Goal: Book appointment/travel/reservation

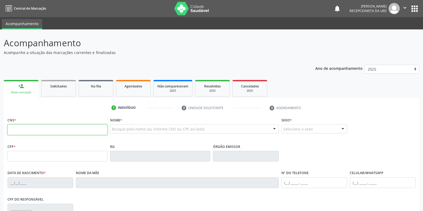
click at [58, 131] on input "text" at bounding box center [57, 129] width 100 height 11
paste input "703 2036 2340 3293"
type input "703 2036 2340 3293"
type input "042.038.904-03"
type input "1[DATE]"
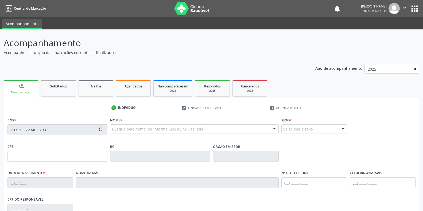
type input "[PERSON_NAME]"
type input "[PHONE_NUMBER]"
type input "S/N"
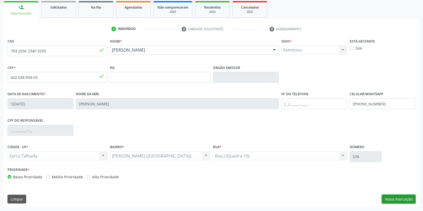
click at [389, 201] on button "Nova marcação" at bounding box center [399, 198] width 34 height 9
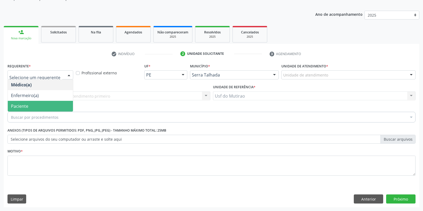
click at [36, 107] on span "Paciente" at bounding box center [40, 106] width 65 height 11
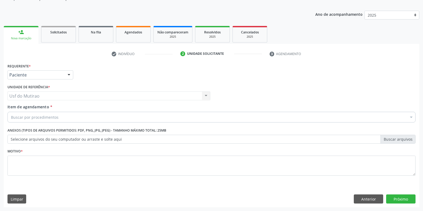
type input "mamogra"
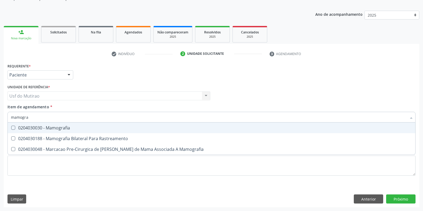
click at [61, 129] on div "0204030030 - Mamografia" at bounding box center [211, 128] width 401 height 4
checkbox Mamografia "true"
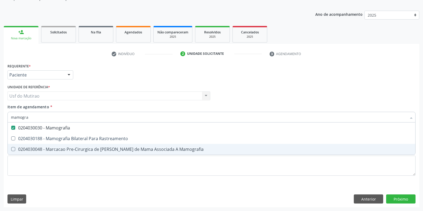
type input "mamogra"
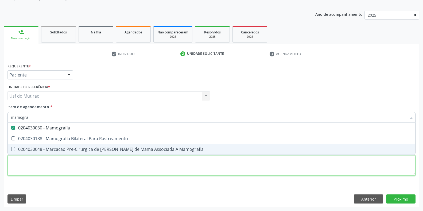
click at [67, 166] on div "Requerente * Paciente Médico(a) Enfermeiro(a) Paciente Nenhum resultado encontr…" at bounding box center [211, 122] width 408 height 121
checkbox Rastreamento "true"
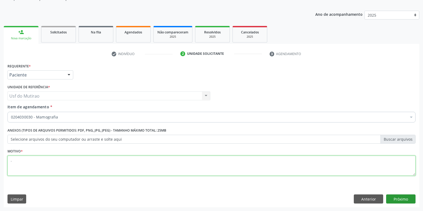
type textarea "."
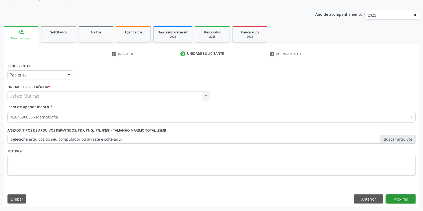
click at [404, 202] on button "Próximo" at bounding box center [400, 198] width 29 height 9
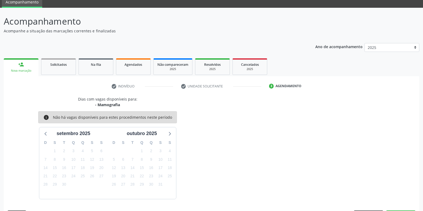
scroll to position [37, 0]
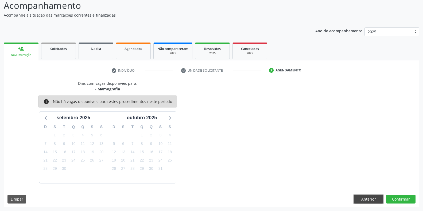
click at [362, 197] on button "Anterior" at bounding box center [368, 198] width 29 height 9
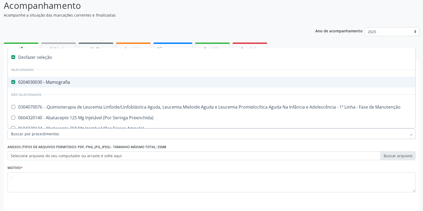
click at [66, 82] on div "0204030030 - Mamografia" at bounding box center [219, 82] width 416 height 4
checkbox Mamografia "false"
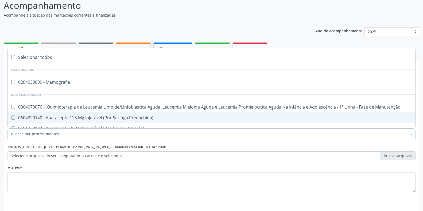
click at [68, 133] on input "Item de agendamento *" at bounding box center [209, 133] width 396 height 11
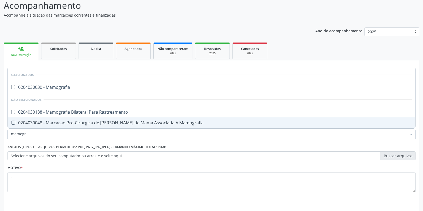
type input "mamogra"
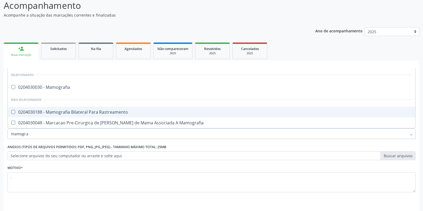
click at [79, 108] on span "0204030188 - Mamografia Bilateral Para Rastreamento" at bounding box center [211, 112] width 407 height 11
checkbox Rastreamento "true"
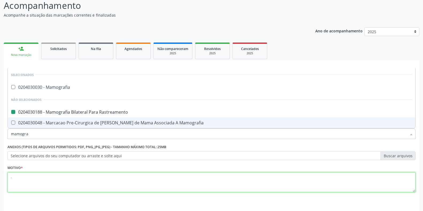
click at [393, 191] on textarea "." at bounding box center [211, 182] width 408 height 20
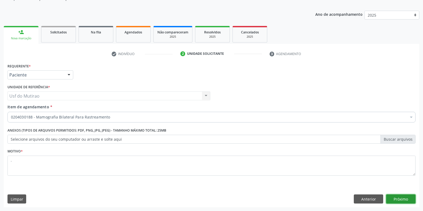
click at [399, 200] on button "Próximo" at bounding box center [400, 198] width 29 height 9
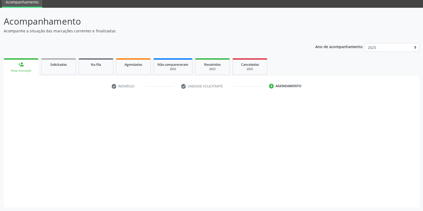
scroll to position [22, 0]
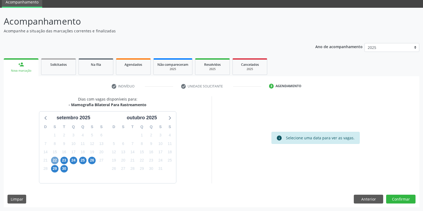
click at [52, 161] on span "22" at bounding box center [54, 160] width 7 height 7
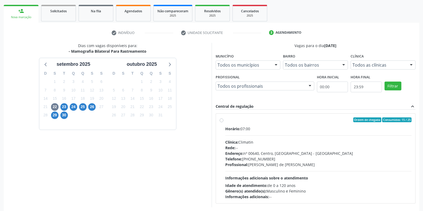
click at [248, 128] on div "Horário: 07:00" at bounding box center [318, 129] width 186 height 6
click at [223, 122] on input "Ordem de chegada Consumidos: 15 / 25 Horário: 07:00 Clínica: Climatin Rede: -- …" at bounding box center [222, 119] width 4 height 5
radio input "true"
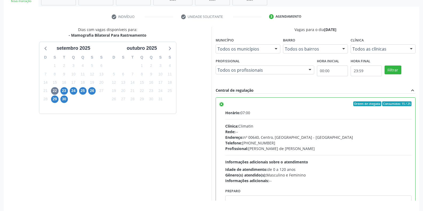
scroll to position [108, 0]
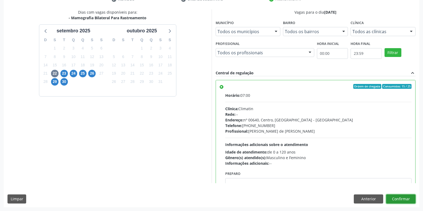
click at [394, 197] on button "Confirmar" at bounding box center [400, 198] width 29 height 9
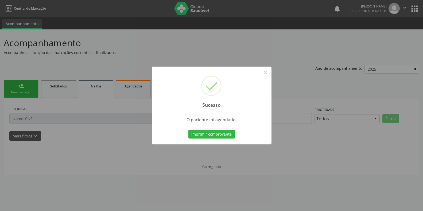
scroll to position [0, 0]
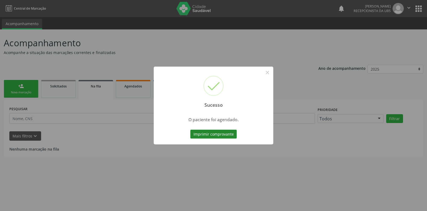
click at [218, 138] on button "Imprimir comprovante" at bounding box center [213, 134] width 46 height 9
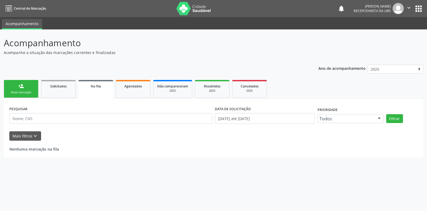
click at [24, 89] on link "person_add Nova marcação" at bounding box center [21, 89] width 35 height 18
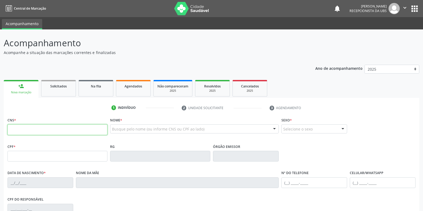
click at [21, 134] on input "text" at bounding box center [57, 129] width 100 height 11
paste input "700 5009 4009 9160"
type input "700 5009 4009 9160"
type input "011.382.684-29"
type input "[DATE]"
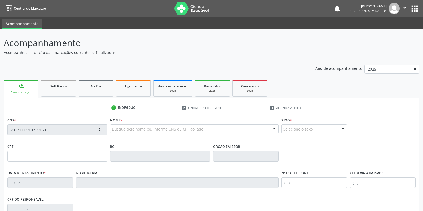
type input "[PERSON_NAME]"
type input "[PHONE_NUMBER]"
type input "294.605.224-91"
type input "S/N"
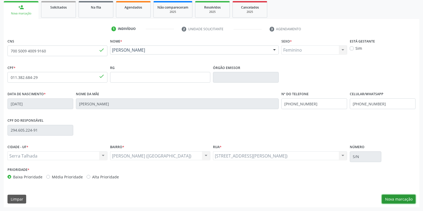
click at [383, 197] on button "Nova marcação" at bounding box center [399, 198] width 34 height 9
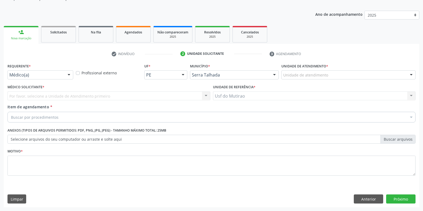
scroll to position [54, 0]
click at [42, 72] on div "Médico(a)" at bounding box center [40, 74] width 66 height 9
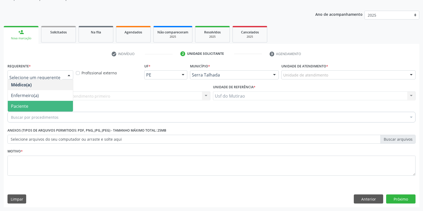
click at [29, 104] on span "Paciente" at bounding box center [40, 106] width 65 height 11
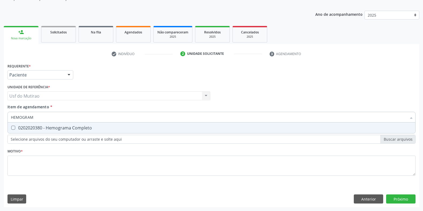
type input "HEMOGRAMA"
click at [51, 126] on div "0202020380 - Hemograma Completo" at bounding box center [211, 128] width 401 height 4
checkbox Completo "true"
drag, startPoint x: 53, startPoint y: 118, endPoint x: 11, endPoint y: 116, distance: 41.7
click at [11, 116] on input "HEMOGRAMA" at bounding box center [209, 117] width 396 height 11
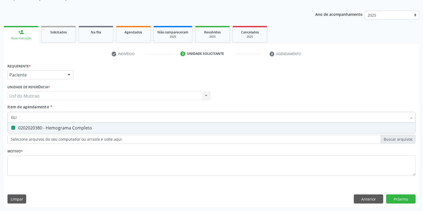
type input "GLIC"
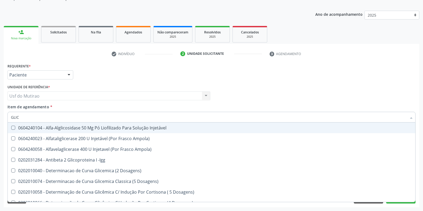
checkbox Injetável "false"
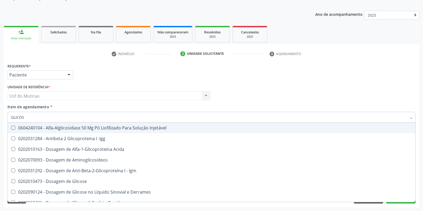
type input "GLICOSE"
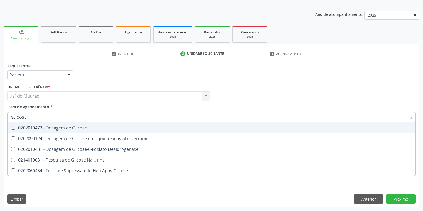
click at [38, 129] on div "0202010473 - Dosagem de Glicose" at bounding box center [211, 128] width 401 height 4
checkbox Glicose "true"
drag, startPoint x: 48, startPoint y: 118, endPoint x: 8, endPoint y: 118, distance: 39.5
click at [8, 118] on div "GLICOSE" at bounding box center [211, 117] width 408 height 11
type input "COLEST"
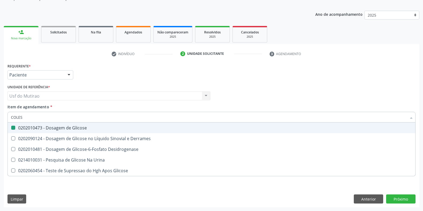
checkbox Glicose "false"
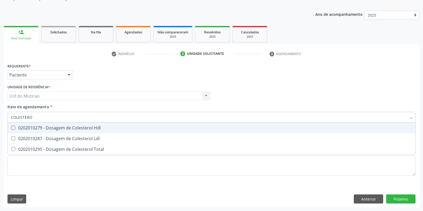
type input "COLESTEROL"
click at [19, 126] on div "0202010279 - Dosagem de Colesterol Hdl" at bounding box center [211, 128] width 401 height 4
checkbox Hdl "true"
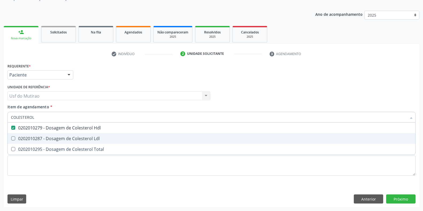
click at [27, 141] on div "0202010287 - Dosagem de Colesterol Ldl" at bounding box center [211, 138] width 401 height 4
checkbox Ldl "true"
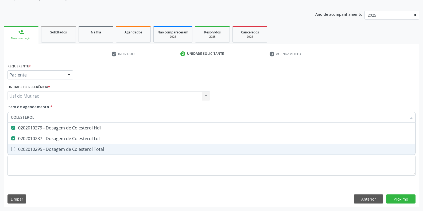
click at [28, 151] on div "0202010295 - Dosagem de Colesterol Total" at bounding box center [211, 149] width 401 height 4
checkbox Total "true"
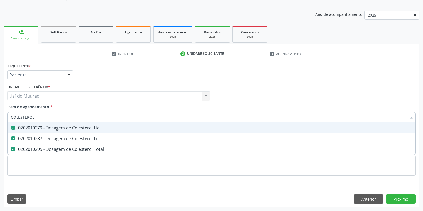
drag, startPoint x: 41, startPoint y: 119, endPoint x: 0, endPoint y: 119, distance: 41.4
click at [0, 119] on div "Acompanhamento Acompanhe a situação das marcações correntes e finalizadas Relat…" at bounding box center [211, 92] width 423 height 235
type input "TRI"
checkbox Hdl "false"
checkbox Ldl "false"
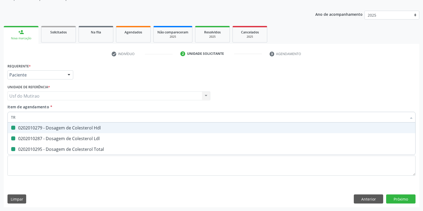
checkbox Total "false"
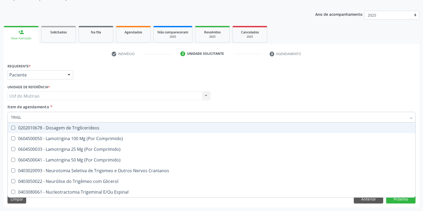
type input "TRIGLI"
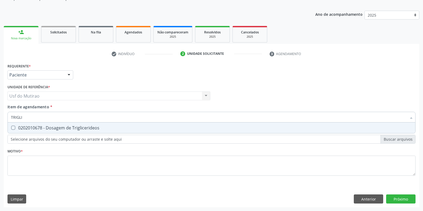
click at [18, 127] on div "0202010678 - Dosagem de Triglicerideos" at bounding box center [211, 128] width 401 height 4
checkbox Triglicerideos "true"
drag, startPoint x: 33, startPoint y: 119, endPoint x: 2, endPoint y: 119, distance: 31.0
click at [2, 119] on div "Acompanhamento Acompanhe a situação das marcações correntes e finalizadas Relat…" at bounding box center [211, 92] width 423 height 235
type input "TGO"
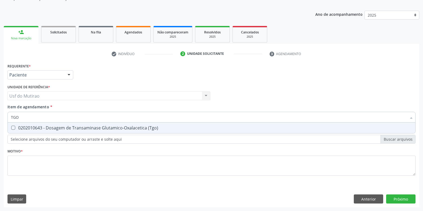
click at [34, 126] on div "0202010643 - Dosagem de Transaminase Glutamico-Oxalacetica (Tgo)" at bounding box center [211, 128] width 401 height 4
checkbox \(Tgo\) "true"
drag, startPoint x: 39, startPoint y: 116, endPoint x: 5, endPoint y: 114, distance: 33.7
click at [5, 114] on div "Requerente * Paciente Médico(a) Enfermeiro(a) Paciente Nenhum resultado encontr…" at bounding box center [211, 134] width 415 height 145
type input "TG"
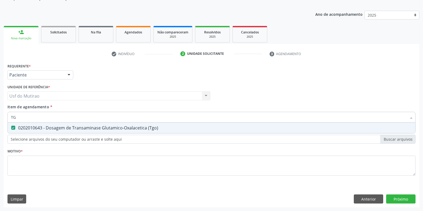
checkbox \(Tgo\) "true"
type input "TGP"
click at [24, 127] on div "0202010651 - Dosagem de Transaminase Glutamico-Piruvica (Tgp)" at bounding box center [211, 128] width 401 height 4
checkbox \(Tgp\) "true"
drag, startPoint x: 28, startPoint y: 117, endPoint x: 0, endPoint y: 117, distance: 27.8
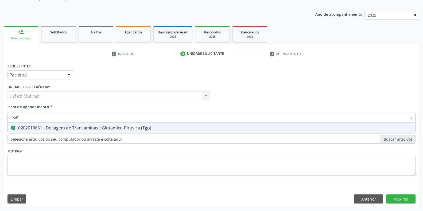
click at [0, 117] on div "Acompanhamento Acompanhe a situação das marcações correntes e finalizadas Relat…" at bounding box center [211, 92] width 423 height 235
type input "CRE"
checkbox \(Tgp\) "false"
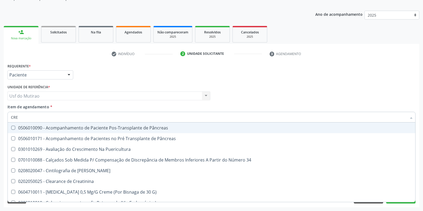
type input "CREA"
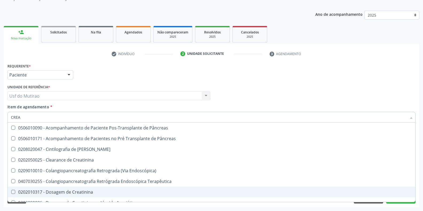
click at [63, 190] on div "0202010317 - Dosagem de Creatinina" at bounding box center [211, 192] width 401 height 4
checkbox Creatinina "true"
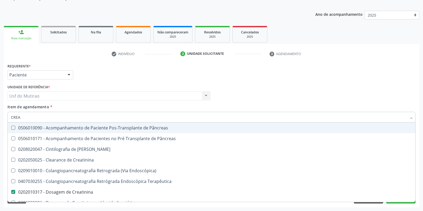
drag, startPoint x: 57, startPoint y: 119, endPoint x: 0, endPoint y: 118, distance: 57.5
click at [0, 118] on div "Acompanhamento Acompanhe a situação das marcações correntes e finalizadas Relat…" at bounding box center [211, 92] width 423 height 235
type input "ANALIS"
checkbox Pesados "false"
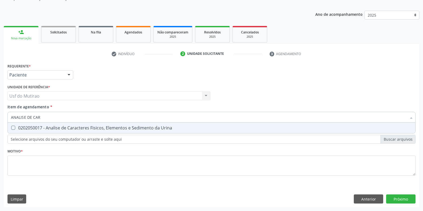
type input "ANALISE DE CARA"
click at [29, 130] on div "0202050017 - Analise de Caracteres Fisicos, Elementos e Sedimento da Urina" at bounding box center [211, 128] width 401 height 4
checkbox Urina "true"
click at [65, 177] on div "Requerente * Paciente Médico(a) Enfermeiro(a) Paciente Nenhum resultado encontr…" at bounding box center [211, 122] width 408 height 121
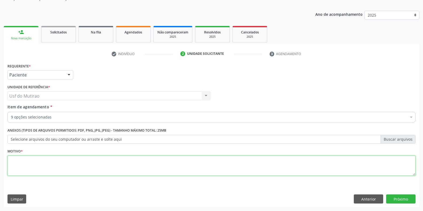
click at [186, 174] on textarea at bounding box center [211, 165] width 408 height 20
type textarea "."
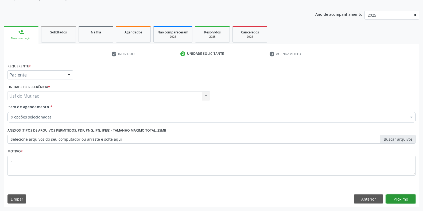
click at [400, 199] on button "Próximo" at bounding box center [400, 198] width 29 height 9
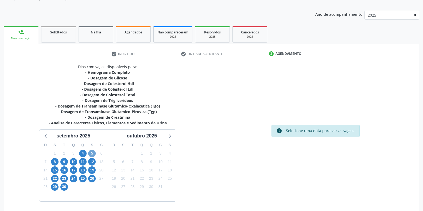
click at [91, 151] on span "5" at bounding box center [91, 153] width 7 height 7
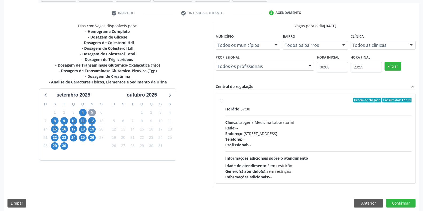
scroll to position [99, 0]
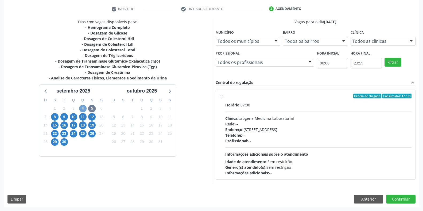
click at [82, 108] on span "4" at bounding box center [82, 108] width 7 height 7
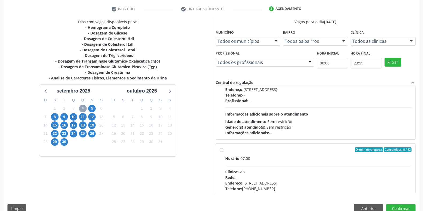
scroll to position [84, 0]
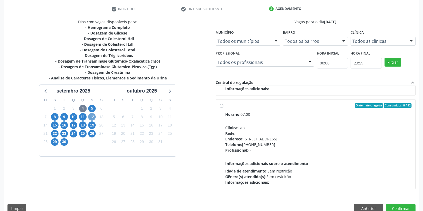
click at [95, 116] on span "12" at bounding box center [91, 116] width 7 height 7
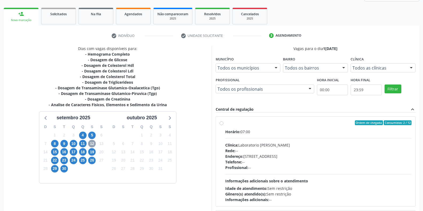
scroll to position [99, 0]
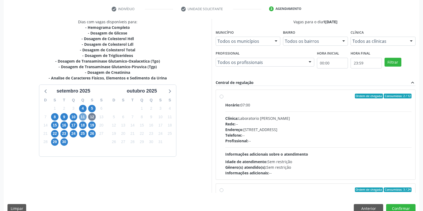
click at [80, 118] on span "11" at bounding box center [82, 116] width 7 height 7
click at [238, 102] on span "Horário:" at bounding box center [232, 104] width 15 height 5
click at [223, 98] on input "Ordem de chegada Consumidos: 7 / 14 Horário: 07:00 Clínica: Laboratorio [PERSON…" at bounding box center [222, 96] width 4 height 5
radio input "true"
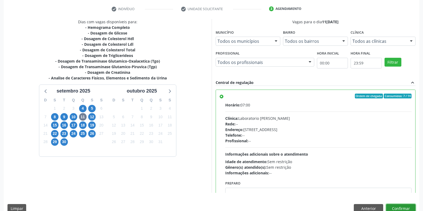
click at [398, 205] on button "Confirmar" at bounding box center [400, 208] width 29 height 9
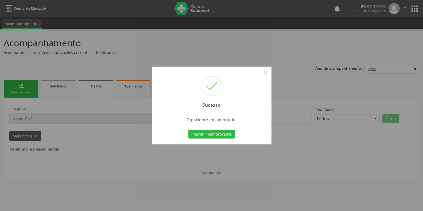
scroll to position [0, 0]
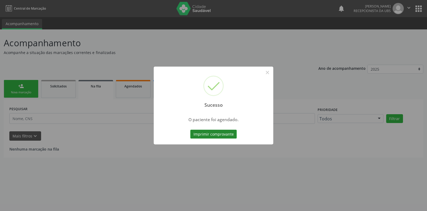
click at [227, 134] on button "Imprimir comprovante" at bounding box center [213, 134] width 46 height 9
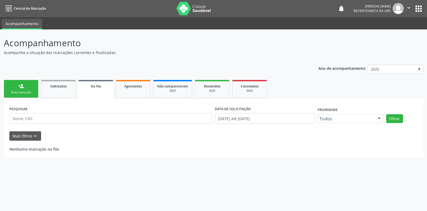
click at [32, 95] on link "person_add Nova marcação" at bounding box center [21, 89] width 35 height 18
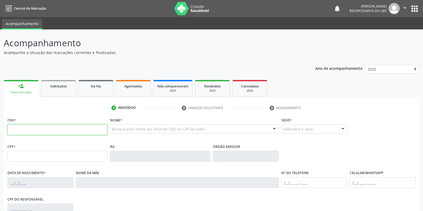
click at [57, 126] on input "text" at bounding box center [57, 129] width 100 height 11
paste input "700 0029 0675 8803"
type input "700 0029 0675 8803"
type input "096.974.124-30"
type input "21[DATE]"
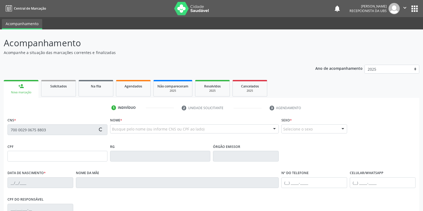
type input "[PERSON_NAME]"
type input "[PHONE_NUMBER]"
type input "026.165.284-28"
type input "265"
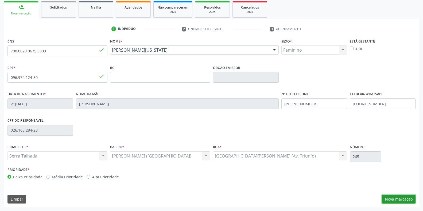
click at [394, 201] on button "Nova marcação" at bounding box center [399, 198] width 34 height 9
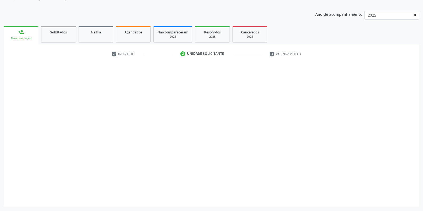
scroll to position [54, 0]
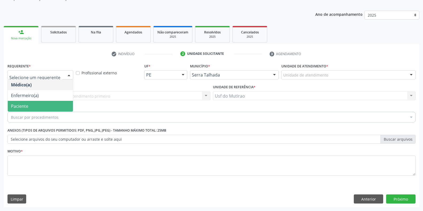
click at [38, 102] on span "Paciente" at bounding box center [40, 106] width 65 height 11
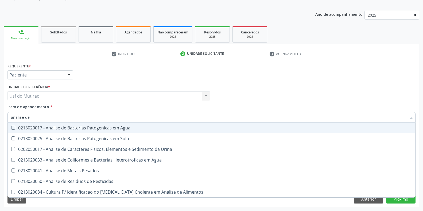
type input "analise de c"
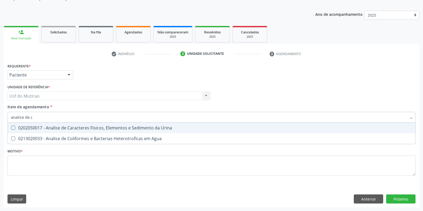
click at [57, 127] on div "0202050017 - Analise de Caracteres Fisicos, Elementos e Sedimento da Urina" at bounding box center [211, 128] width 401 height 4
checkbox Urina "true"
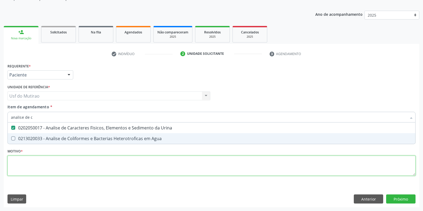
click at [59, 165] on div "Requerente * Paciente Médico(a) Enfermeiro(a) Paciente Nenhum resultado encontr…" at bounding box center [211, 122] width 408 height 121
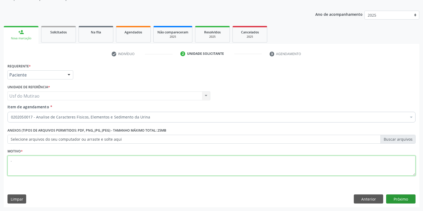
type textarea "."
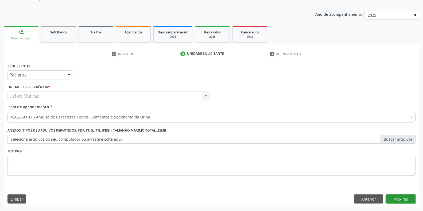
click at [406, 197] on button "Próximo" at bounding box center [400, 198] width 29 height 9
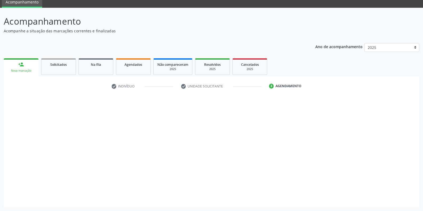
scroll to position [22, 0]
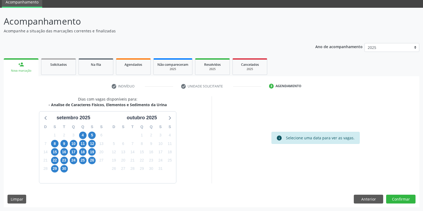
click at [88, 135] on div "5" at bounding box center [91, 135] width 9 height 8
click at [94, 135] on span "5" at bounding box center [91, 134] width 7 height 7
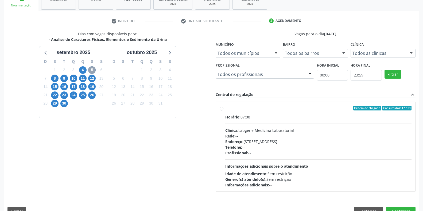
scroll to position [99, 0]
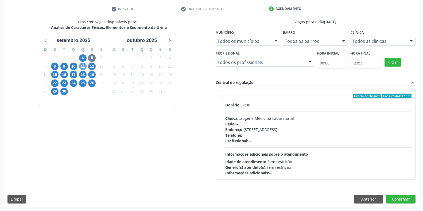
click at [80, 65] on span "11" at bounding box center [82, 66] width 7 height 7
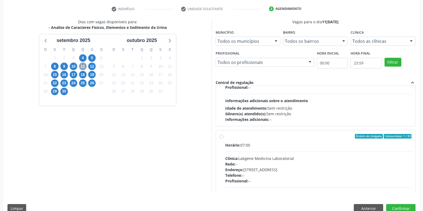
scroll to position [0, 0]
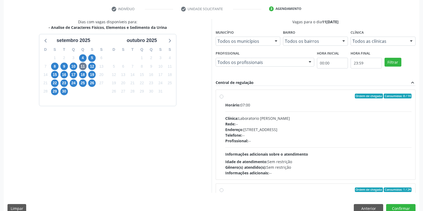
click at [246, 126] on div "Rede: --" at bounding box center [318, 124] width 186 height 6
click at [223, 98] on input "Ordem de chegada Consumidos: 8 / 14 Horário: 07:00 Clínica: Laboratorio [PERSON…" at bounding box center [222, 96] width 4 height 5
radio input "true"
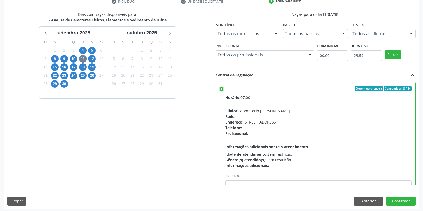
scroll to position [108, 0]
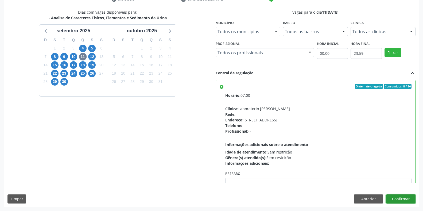
click at [400, 200] on button "Confirmar" at bounding box center [400, 198] width 29 height 9
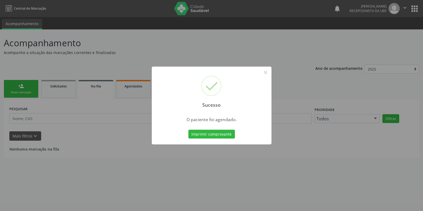
scroll to position [0, 0]
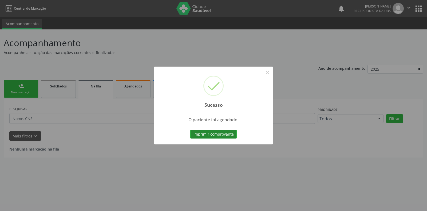
click at [211, 137] on button "Imprimir comprovante" at bounding box center [213, 134] width 46 height 9
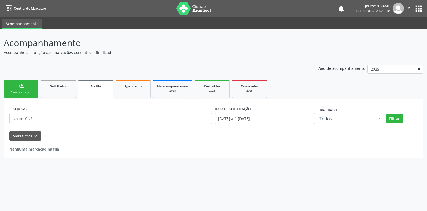
click at [20, 86] on div "person_add" at bounding box center [21, 86] width 6 height 6
